Goal: Task Accomplishment & Management: Manage account settings

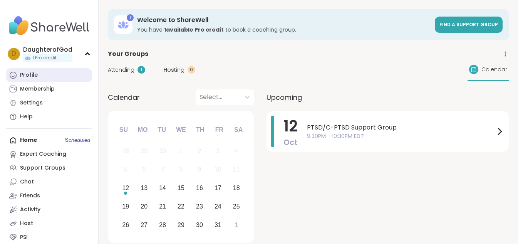
click at [35, 79] on div "Profile" at bounding box center [29, 75] width 18 height 8
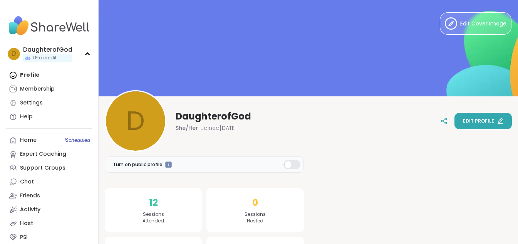
click at [489, 123] on span "Edit profile" at bounding box center [478, 121] width 31 height 7
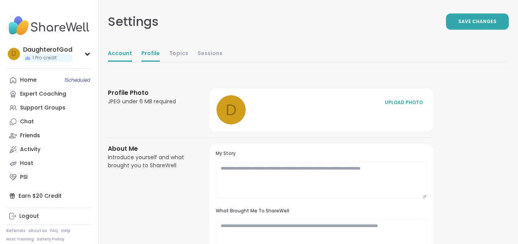
click at [121, 51] on link "Account" at bounding box center [120, 53] width 24 height 15
select select "**"
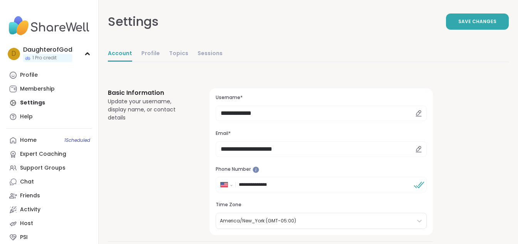
click at [419, 150] on icon at bounding box center [419, 148] width 5 height 5
click at [414, 149] on div at bounding box center [419, 148] width 16 height 15
click at [417, 149] on icon at bounding box center [418, 149] width 7 height 7
click at [306, 151] on input "**********" at bounding box center [321, 148] width 211 height 15
type input "**********"
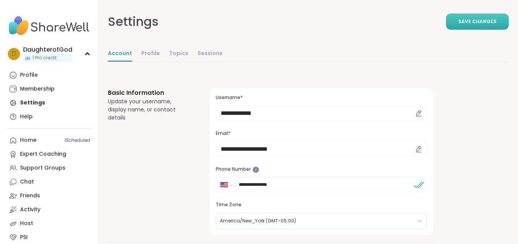
click at [474, 21] on span "Save Changes" at bounding box center [478, 21] width 38 height 7
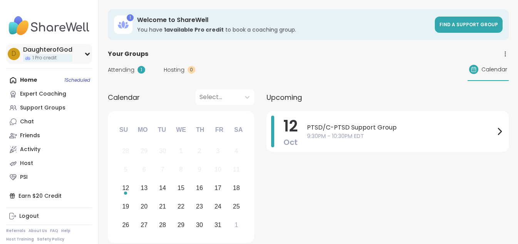
click at [85, 55] on icon at bounding box center [87, 54] width 6 height 4
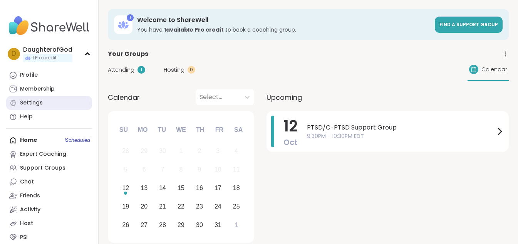
click at [40, 101] on div "Settings" at bounding box center [31, 103] width 23 height 8
select select "**"
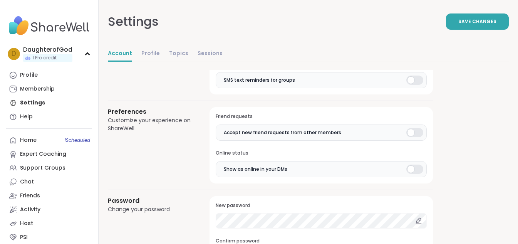
scroll to position [559, 0]
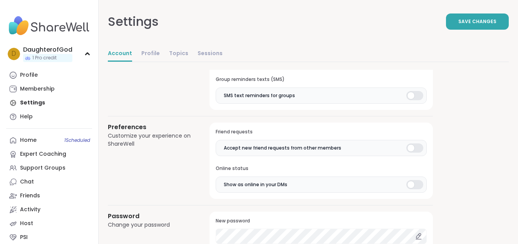
click at [409, 185] on div at bounding box center [414, 184] width 17 height 9
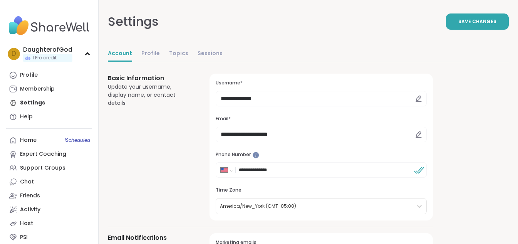
scroll to position [0, 0]
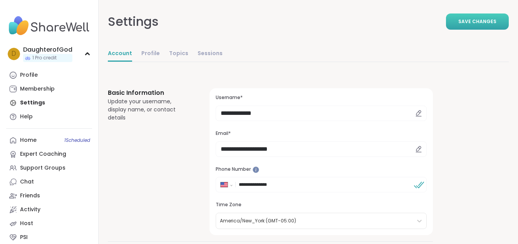
click at [476, 25] on button "Save Changes" at bounding box center [477, 21] width 63 height 16
click at [40, 50] on div "DaughterofGod" at bounding box center [47, 49] width 49 height 8
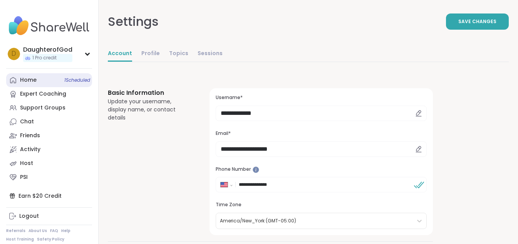
click at [25, 81] on div "Home 1 Scheduled" at bounding box center [28, 80] width 17 height 8
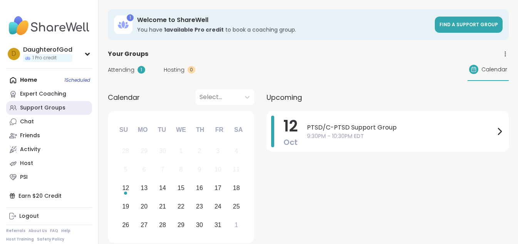
click at [37, 107] on div "Support Groups" at bounding box center [42, 108] width 45 height 8
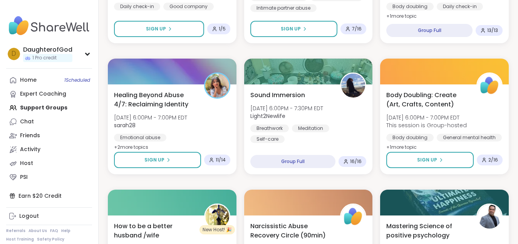
scroll to position [1406, 0]
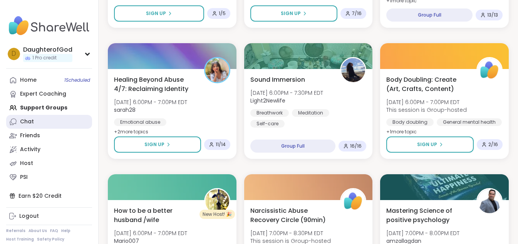
click at [47, 124] on link "Chat" at bounding box center [49, 122] width 86 height 14
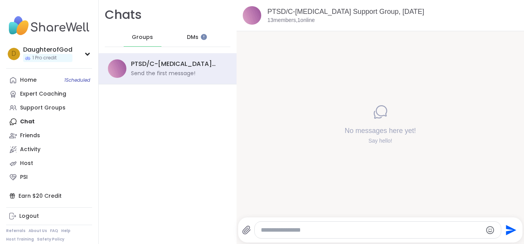
click at [189, 39] on span "DMs" at bounding box center [193, 38] width 12 height 8
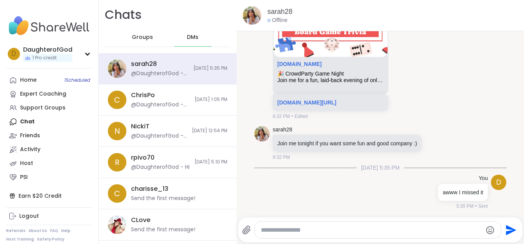
click at [326, 233] on textarea "Type your message" at bounding box center [371, 230] width 221 height 8
type textarea "*"
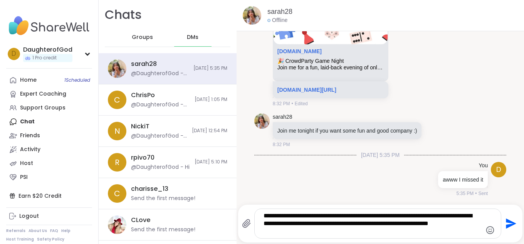
type textarea "**********"
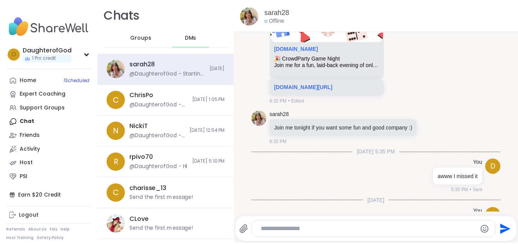
scroll to position [396, 0]
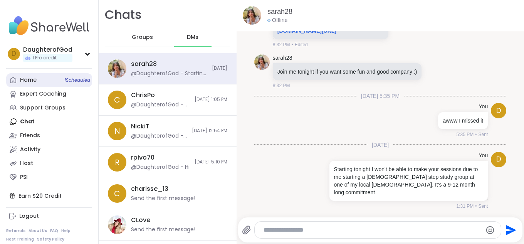
click at [32, 81] on div "Home 1 Scheduled" at bounding box center [28, 80] width 17 height 8
